Goal: Information Seeking & Learning: Learn about a topic

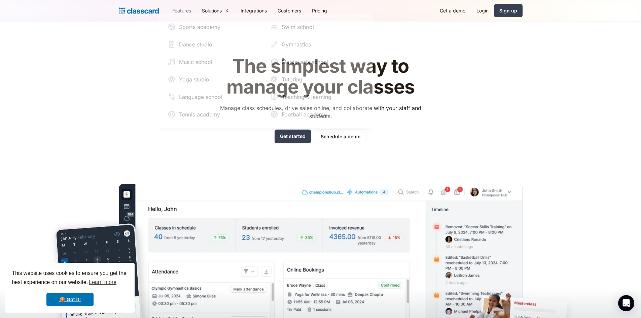
click at [190, 12] on link "Features" at bounding box center [182, 10] width 30 height 15
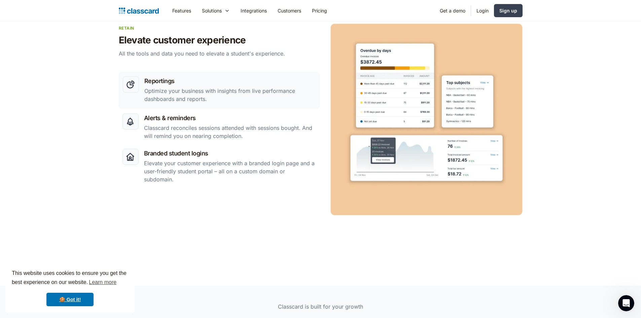
scroll to position [1096, 0]
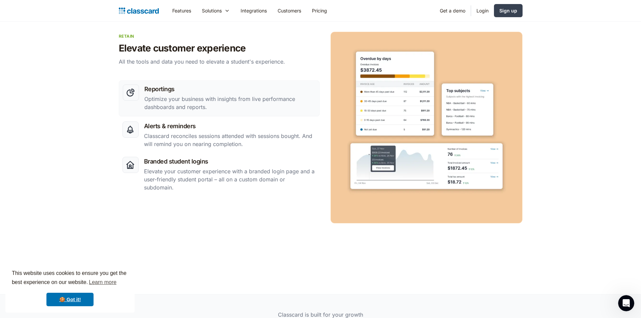
click at [182, 11] on link "Features" at bounding box center [182, 10] width 30 height 15
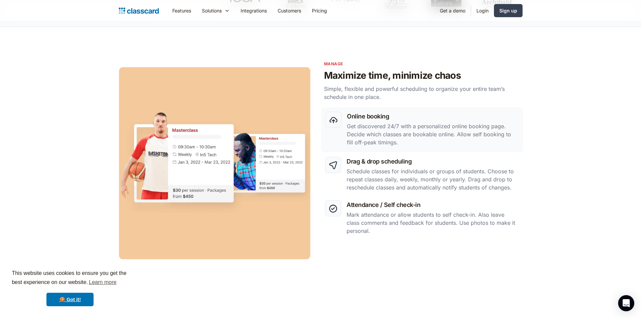
scroll to position [505, 0]
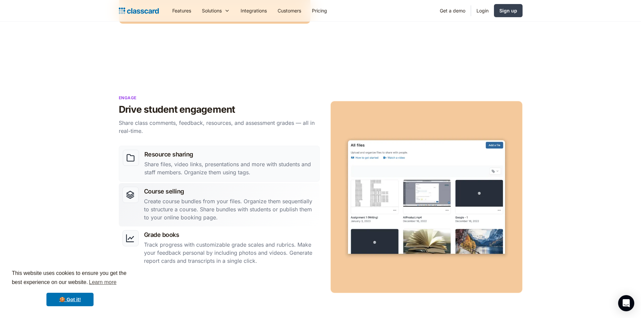
click at [237, 201] on p "Create course bundles from your files. Organize them sequentially to structure …" at bounding box center [230, 209] width 172 height 24
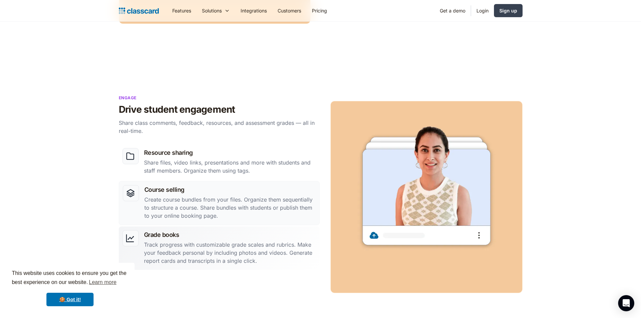
click at [239, 226] on link "Grade books Track progress with customizable grade scales and rubrics. Make you…" at bounding box center [219, 247] width 201 height 43
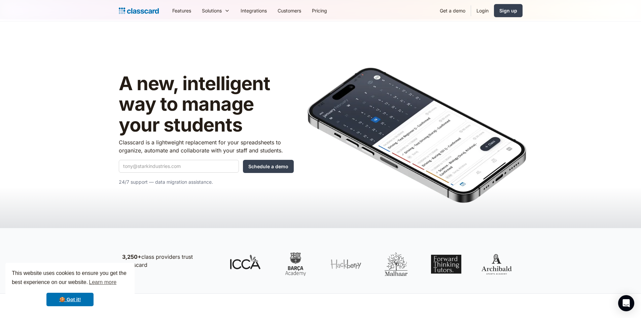
scroll to position [0, 0]
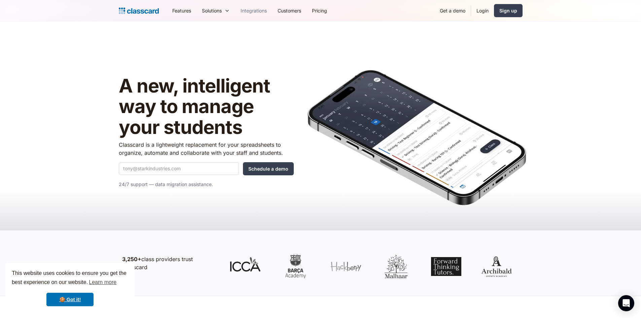
click at [264, 9] on link "Integrations" at bounding box center [253, 10] width 37 height 15
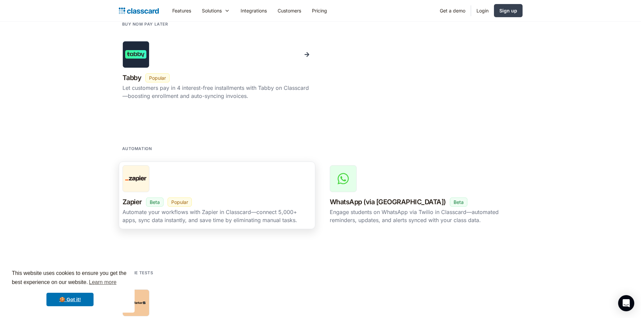
scroll to position [1111, 0]
